Goal: Check status: Check status

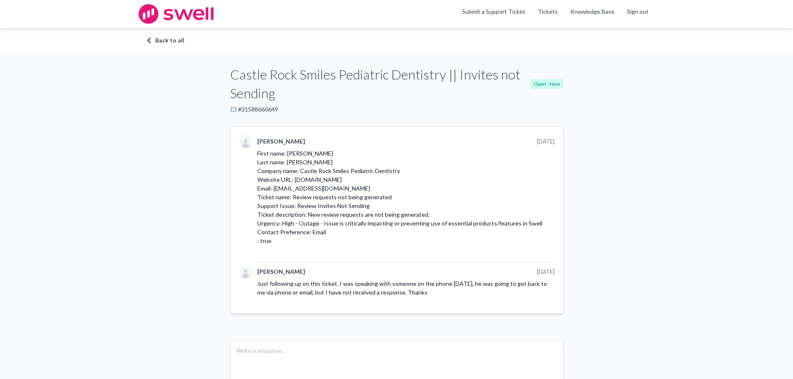
click at [155, 20] on img at bounding box center [176, 14] width 75 height 20
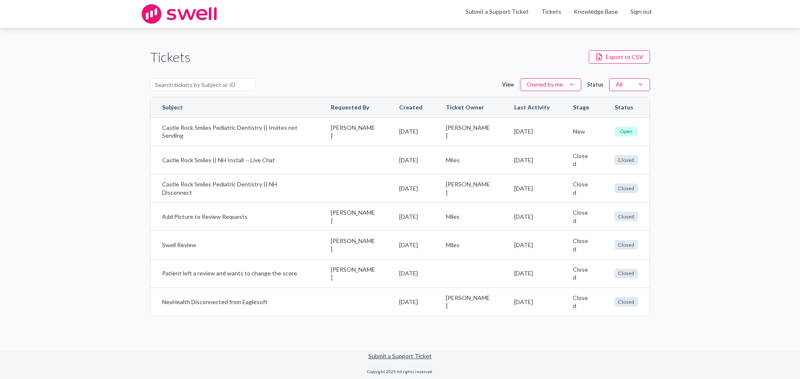
click at [192, 16] on img at bounding box center [179, 14] width 75 height 20
